Goal: Task Accomplishment & Management: Manage account settings

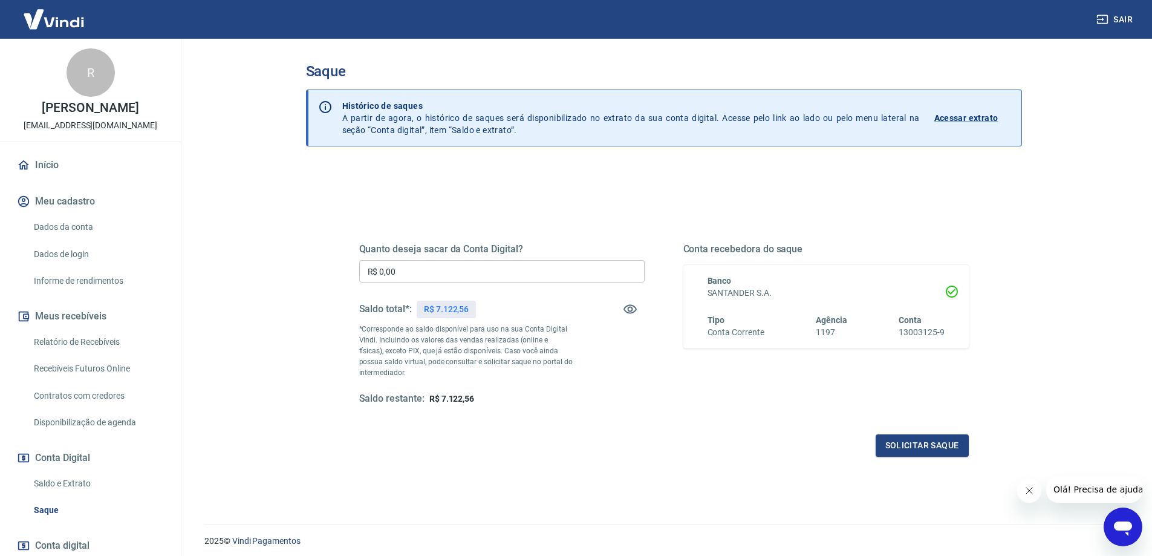
click at [407, 259] on div "Quanto deseja sacar da Conta Digital? R$ 0,00 ​ Saldo total*: R$ 7.122,56 *Corr…" at bounding box center [501, 324] width 285 height 162
click at [408, 270] on input "R$ 0,00" at bounding box center [501, 271] width 285 height 22
click at [418, 256] on div "Quanto deseja sacar da Conta Digital? R$ 0,00 ​ Saldo total*: R$ 7.122,56 *Corr…" at bounding box center [501, 324] width 285 height 162
click at [421, 259] on div "Quanto deseja sacar da Conta Digital? R$ 0,00 ​ Saldo total*: R$ 7.122,56 *Corr…" at bounding box center [501, 324] width 285 height 162
click at [424, 267] on input "R$ 0,00" at bounding box center [501, 271] width 285 height 22
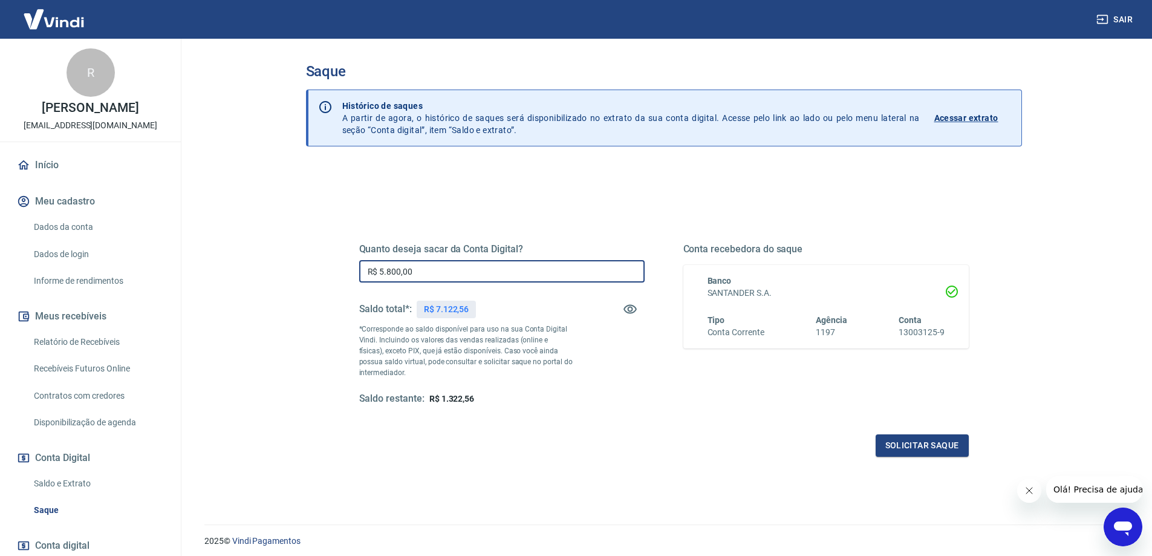
drag, startPoint x: 433, startPoint y: 276, endPoint x: 292, endPoint y: 270, distance: 141.0
click at [292, 270] on div "Saque Histórico de saques A partir de agora, o histórico de saques será disponi…" at bounding box center [663, 274] width 745 height 471
type input "R$ 5.800,00"
click at [432, 275] on input "R$ 5.800,00" at bounding box center [501, 271] width 285 height 22
click at [440, 265] on input "R$ 5.800,00" at bounding box center [501, 271] width 285 height 22
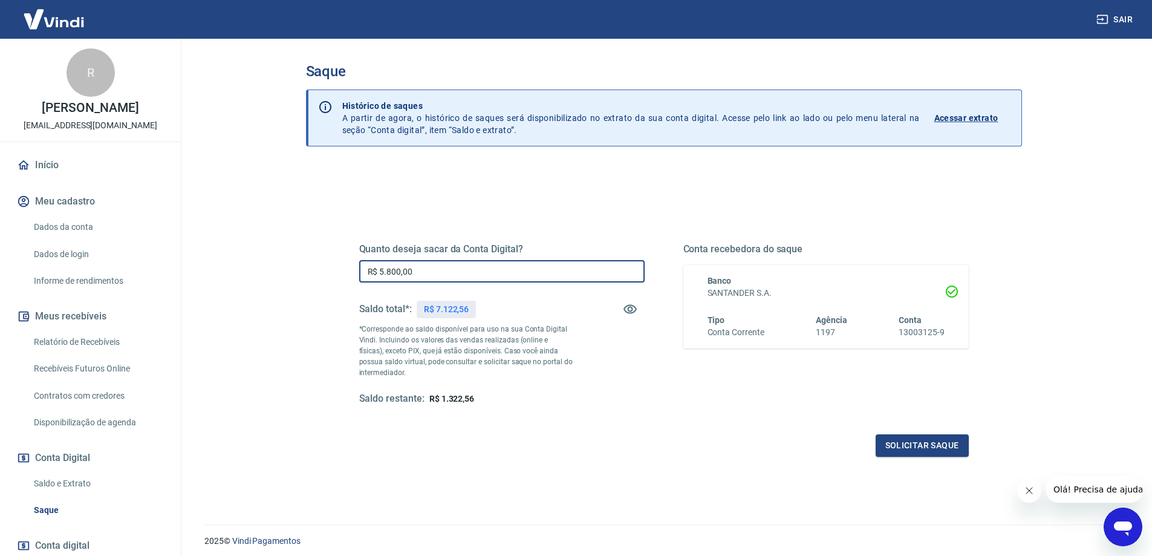
click at [440, 265] on input "R$ 5.800,00" at bounding box center [501, 271] width 285 height 22
click at [447, 276] on input "R$ 5.800,00" at bounding box center [501, 271] width 285 height 22
click at [446, 275] on input "R$ 5.800,00" at bounding box center [501, 271] width 285 height 22
click at [447, 269] on input "R$ 5.800,00" at bounding box center [501, 271] width 285 height 22
click at [629, 480] on div "Quanto deseja sacar da Conta Digital? R$ 5.800,00 ​ Saldo total*: R$ 7.122,56 *…" at bounding box center [664, 382] width 716 height 432
